Goal: Information Seeking & Learning: Obtain resource

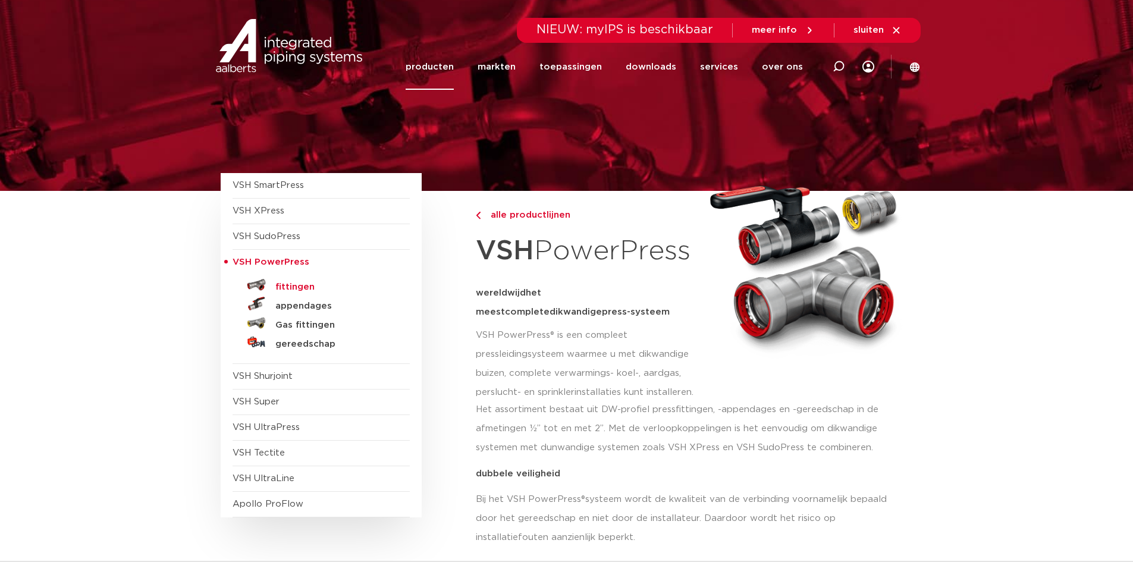
click at [289, 284] on h5 "fittingen" at bounding box center [334, 287] width 118 height 11
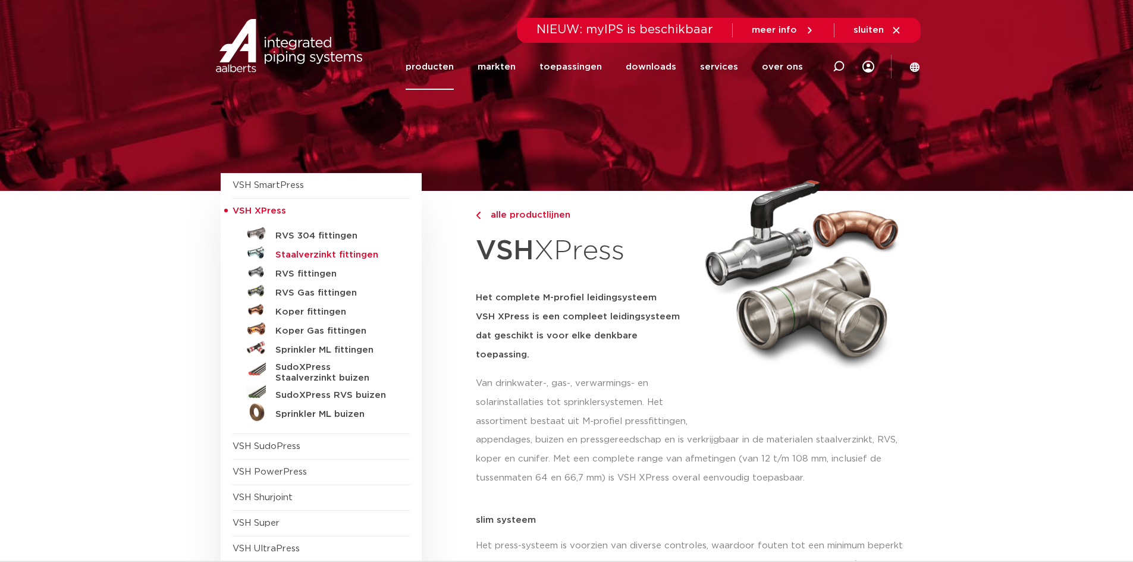
click at [320, 251] on h5 "Staalverzinkt fittingen" at bounding box center [334, 255] width 118 height 11
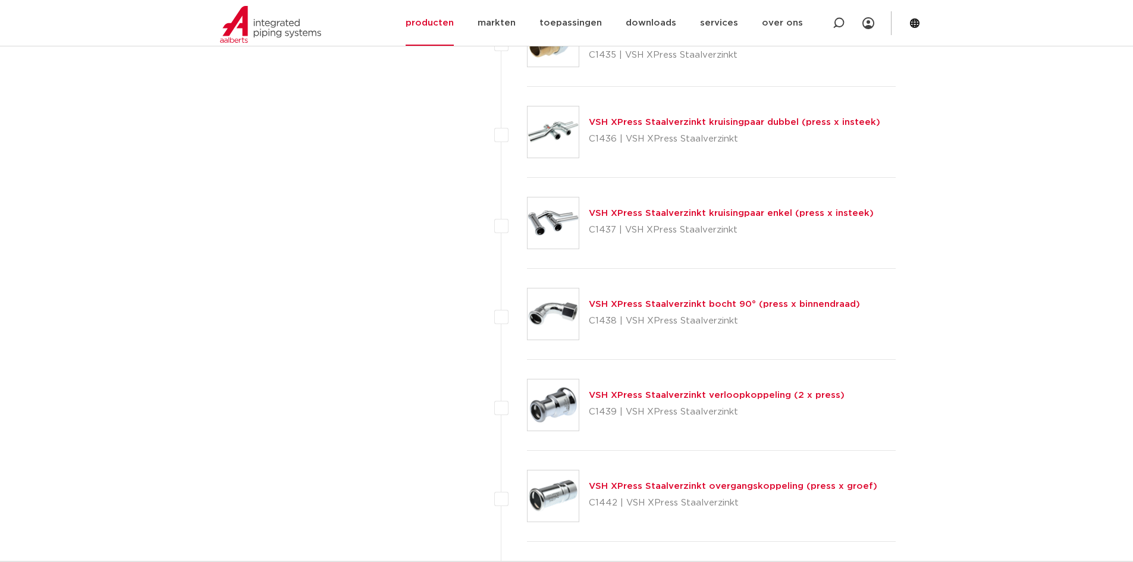
scroll to position [2557, 0]
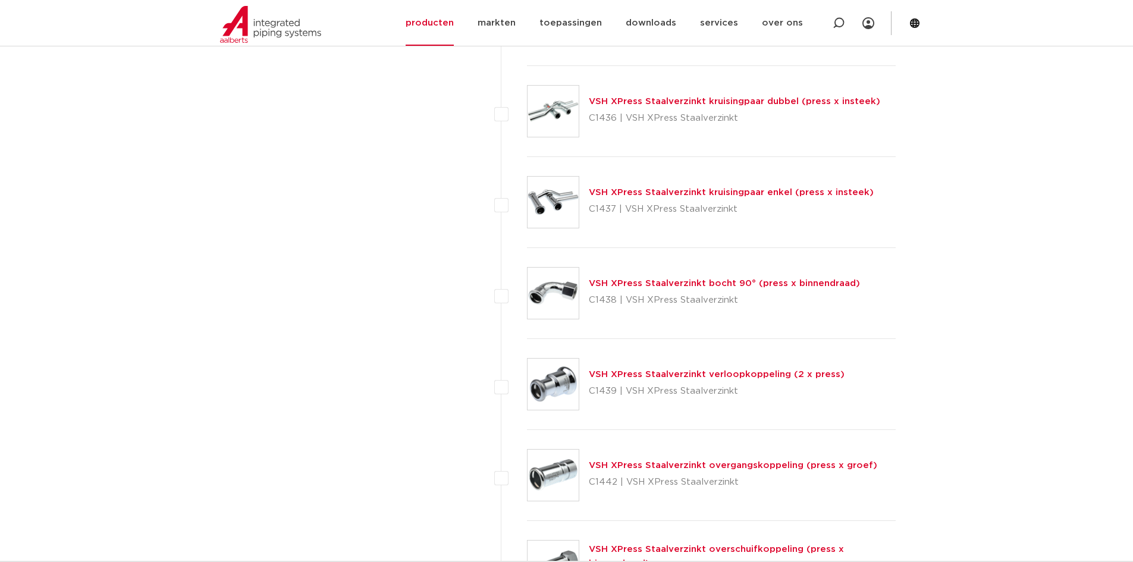
click at [724, 377] on link "VSH XPress Staalverzinkt verloopkoppeling (2 x press)" at bounding box center [717, 374] width 256 height 9
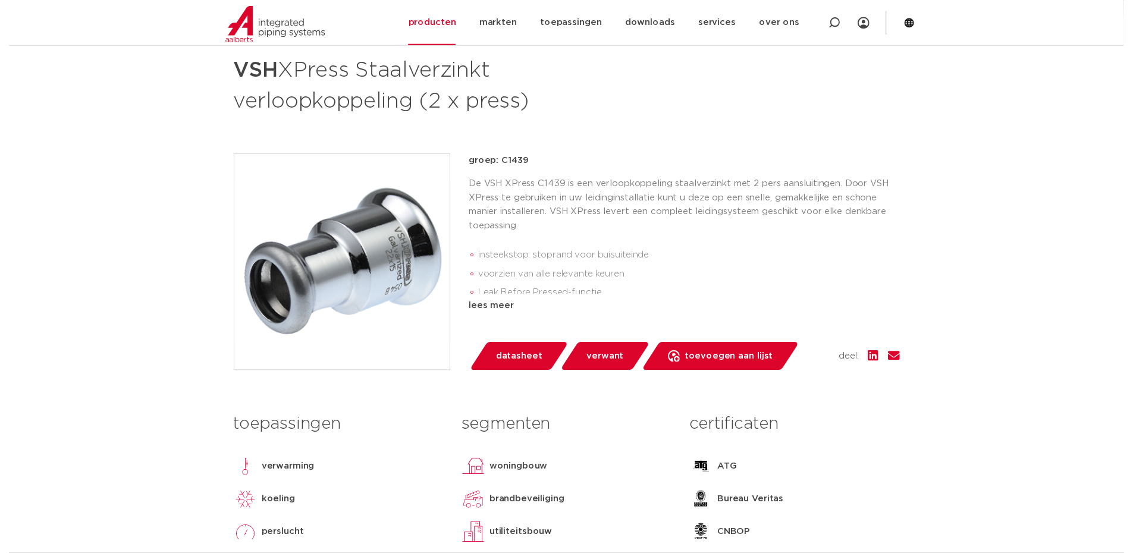
scroll to position [178, 0]
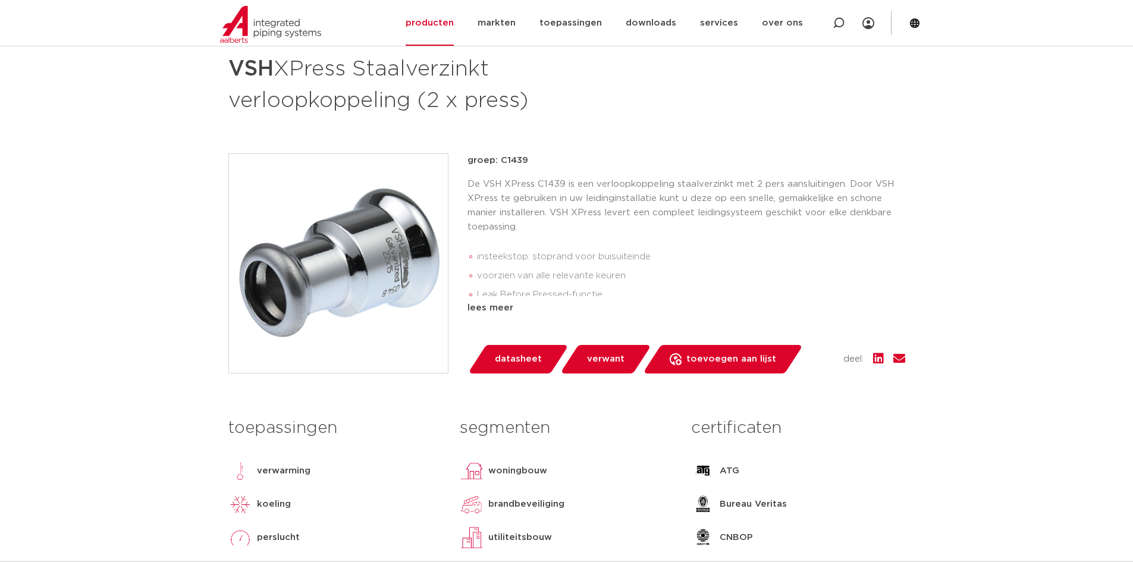
click at [515, 353] on span "datasheet" at bounding box center [518, 359] width 47 height 19
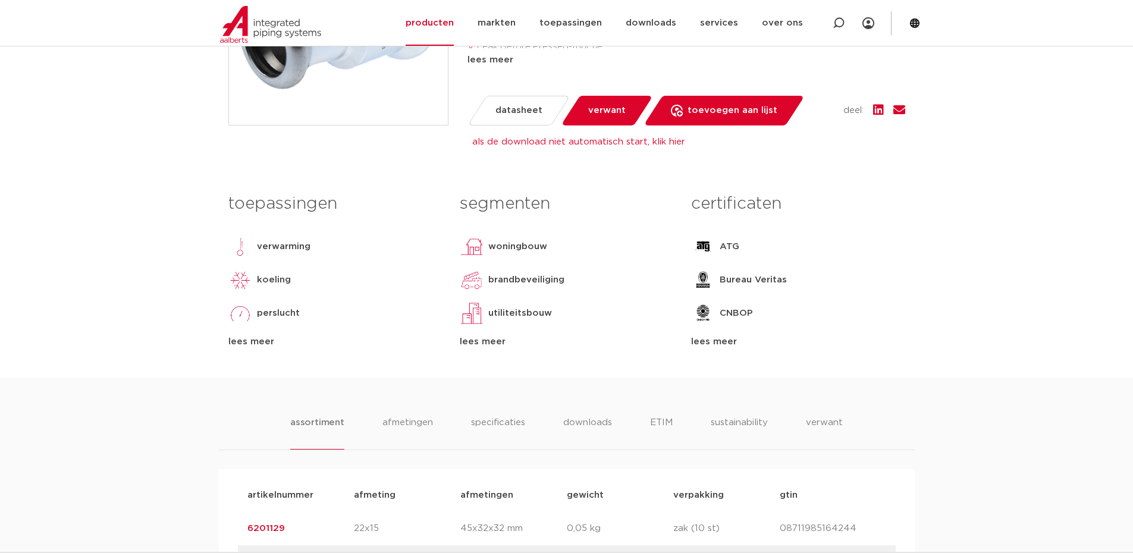
scroll to position [297, 0]
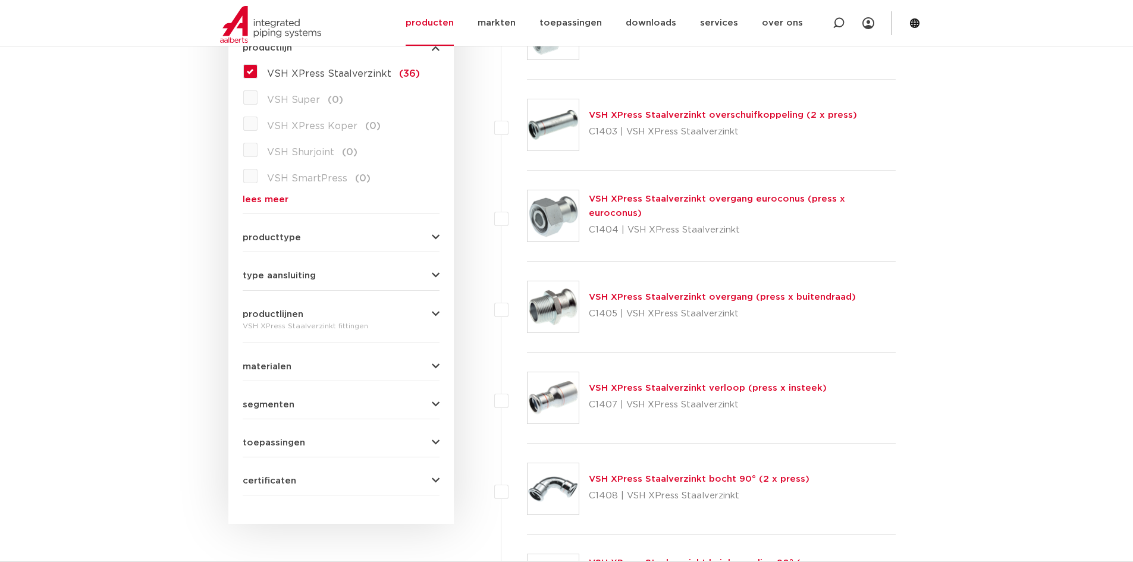
scroll to position [416, 0]
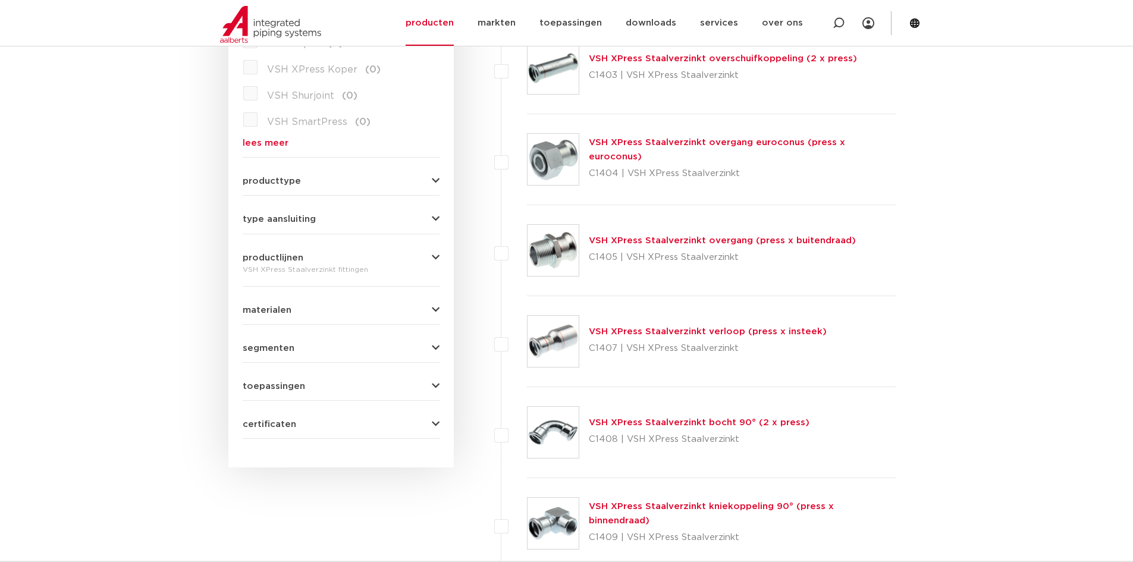
click at [710, 331] on link "VSH XPress Staalverzinkt verloop (press x insteek)" at bounding box center [708, 331] width 238 height 9
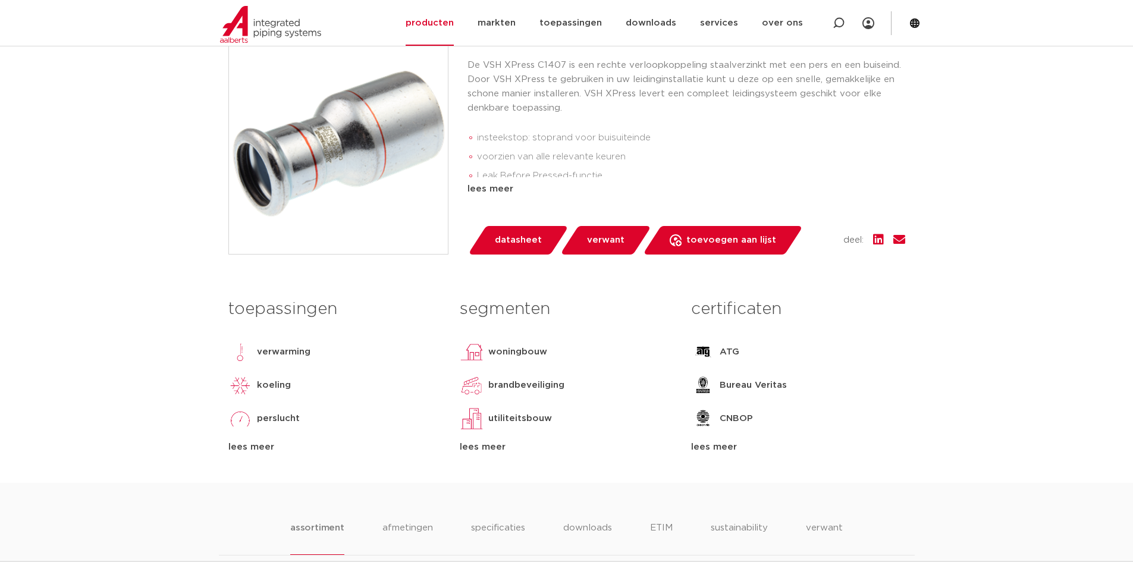
click at [527, 239] on span "datasheet" at bounding box center [518, 240] width 47 height 19
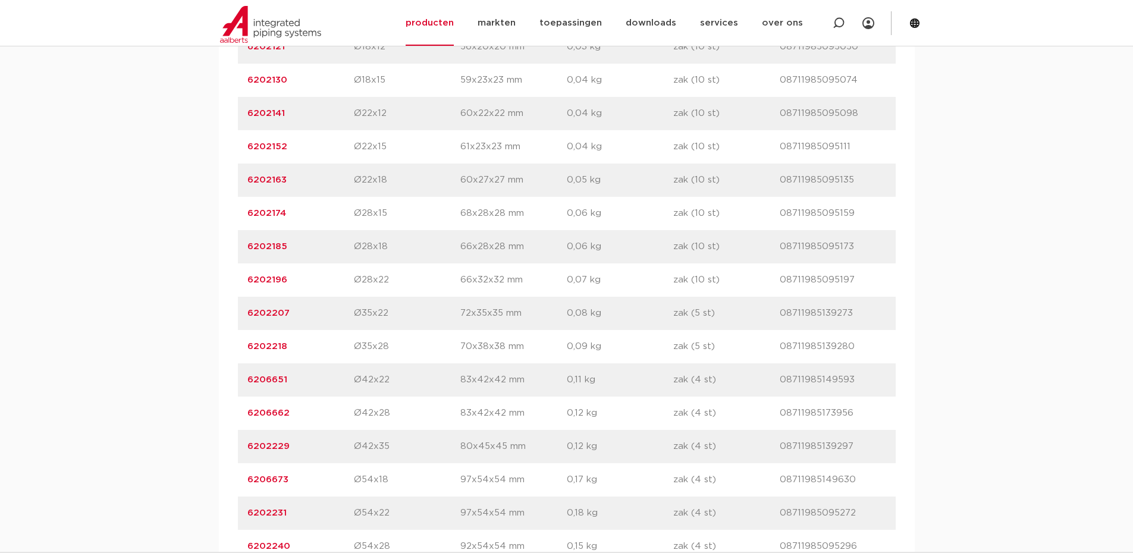
scroll to position [951, 0]
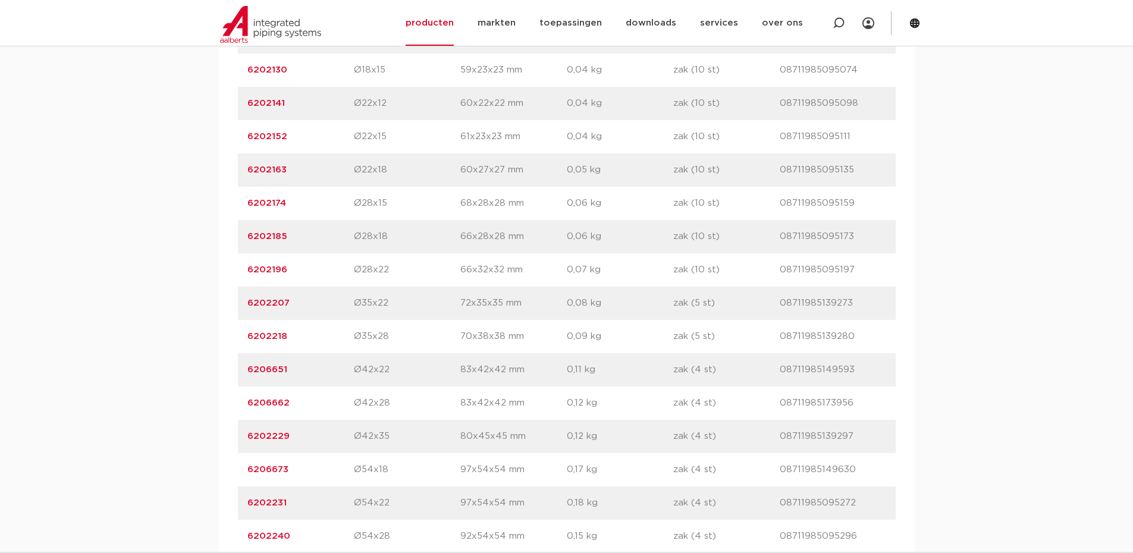
click at [264, 400] on link "6206662" at bounding box center [268, 402] width 42 height 9
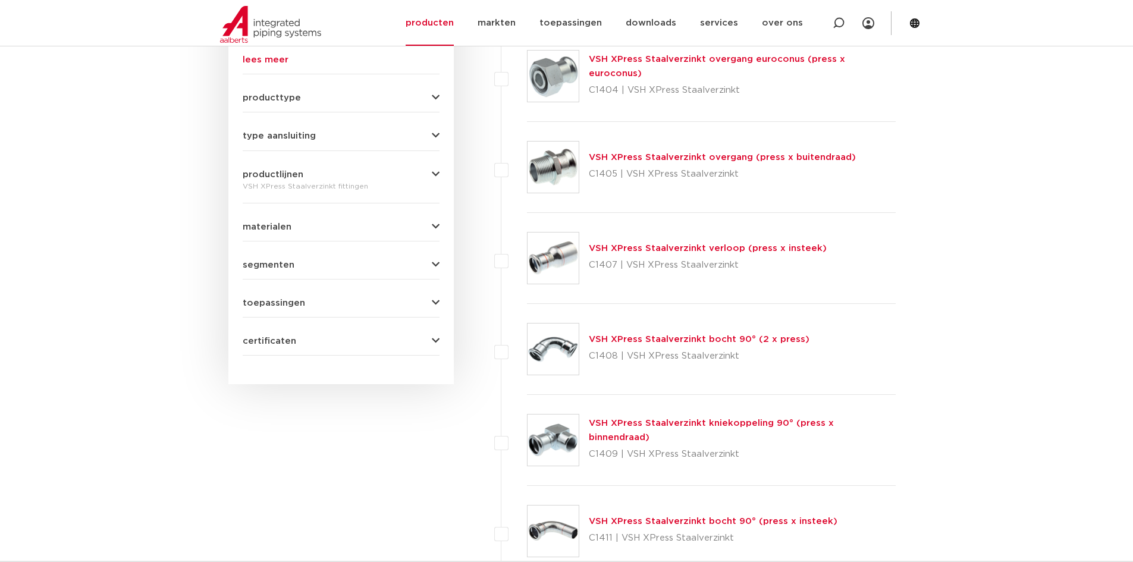
scroll to position [423, 0]
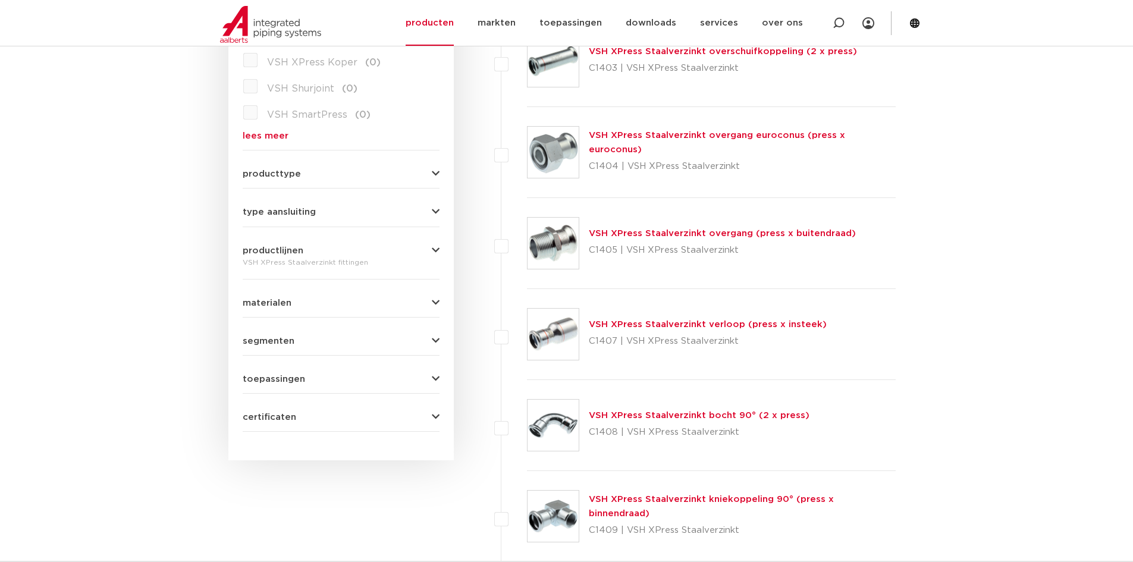
click at [617, 230] on link "VSH XPress Staalverzinkt overgang (press x buitendraad)" at bounding box center [722, 233] width 267 height 9
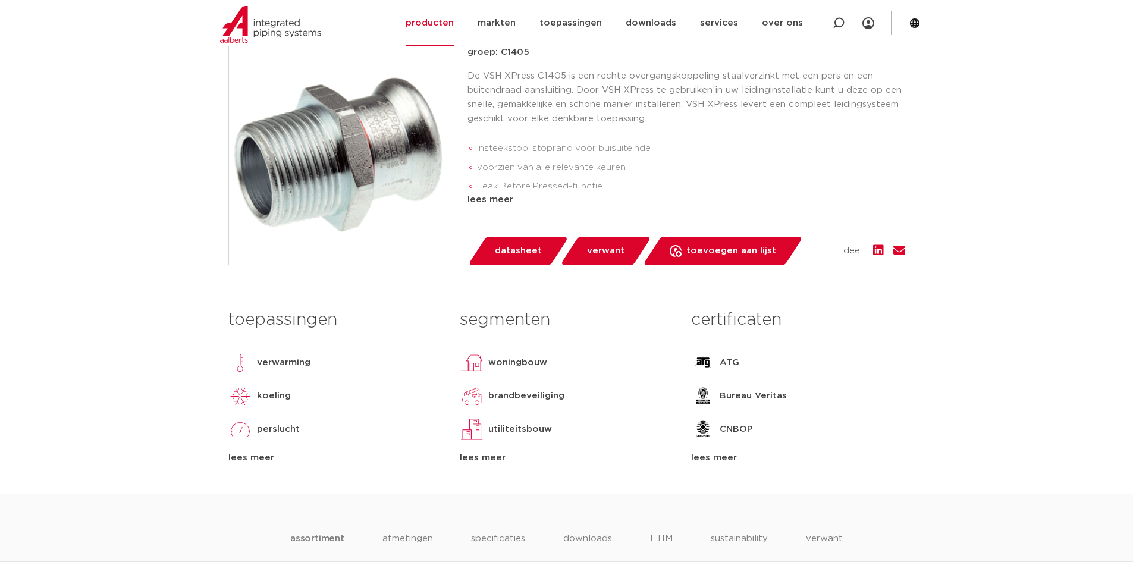
scroll to position [297, 0]
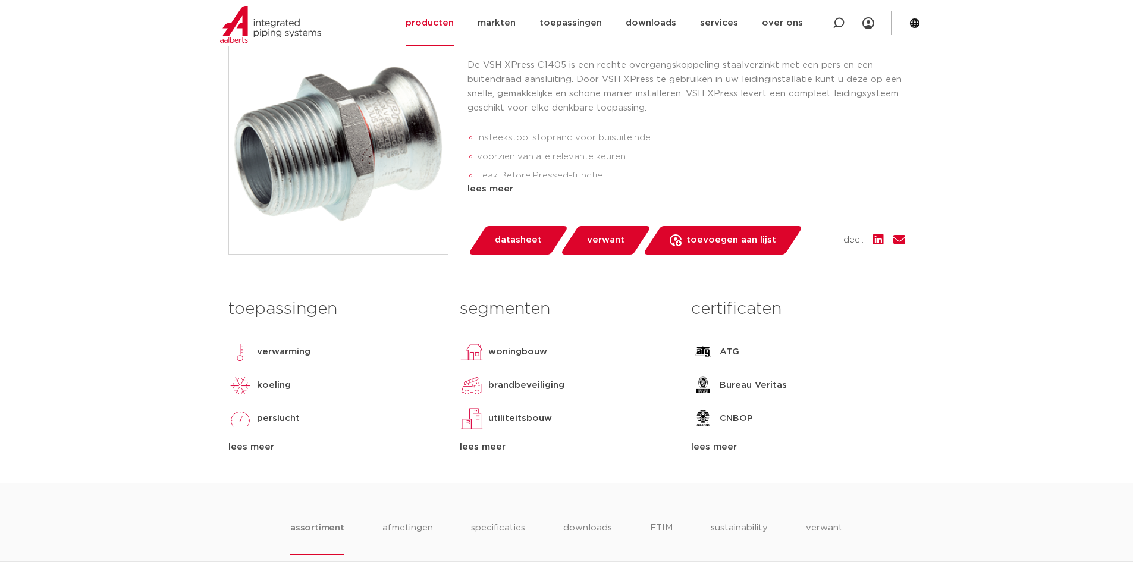
click at [510, 232] on span "datasheet" at bounding box center [518, 240] width 47 height 19
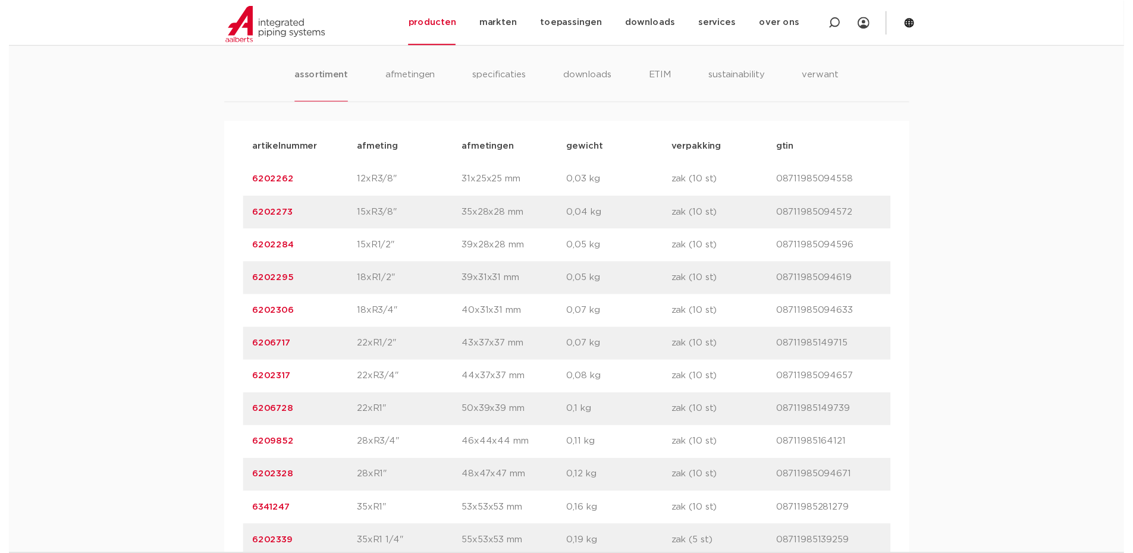
scroll to position [797, 0]
